Goal: Find specific page/section: Find specific page/section

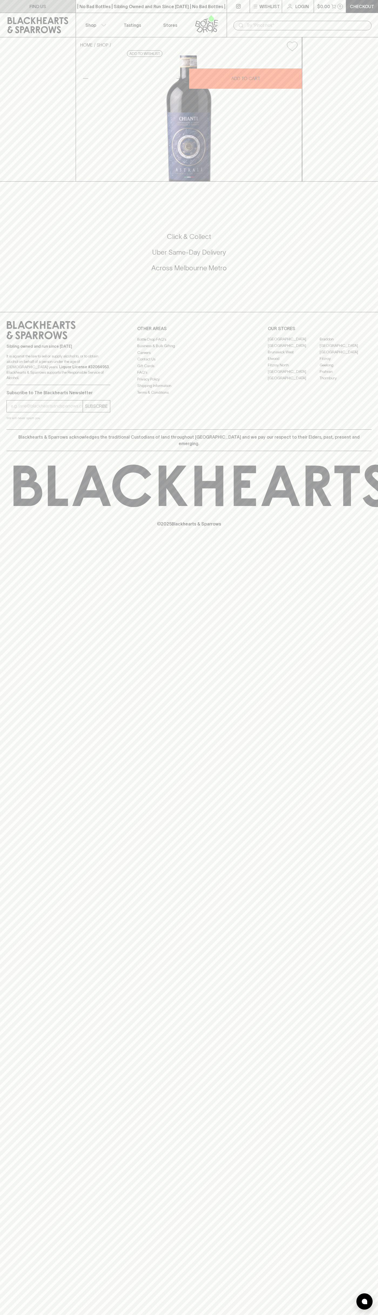
click at [19, 6] on link "FIND US" at bounding box center [38, 6] width 76 height 13
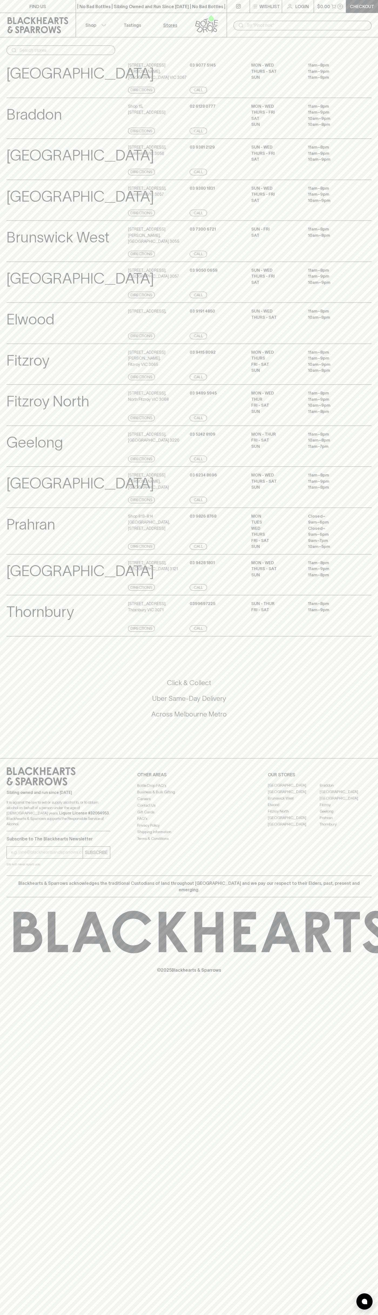
click at [178, 1314] on html "FIND US | No Bad Bottles | Sibling Owned and Run Since [DATE] | No Bad Bottles …" at bounding box center [189, 657] width 378 height 1315
click at [16, 938] on icon at bounding box center [28, 931] width 29 height 40
